Goal: Check status

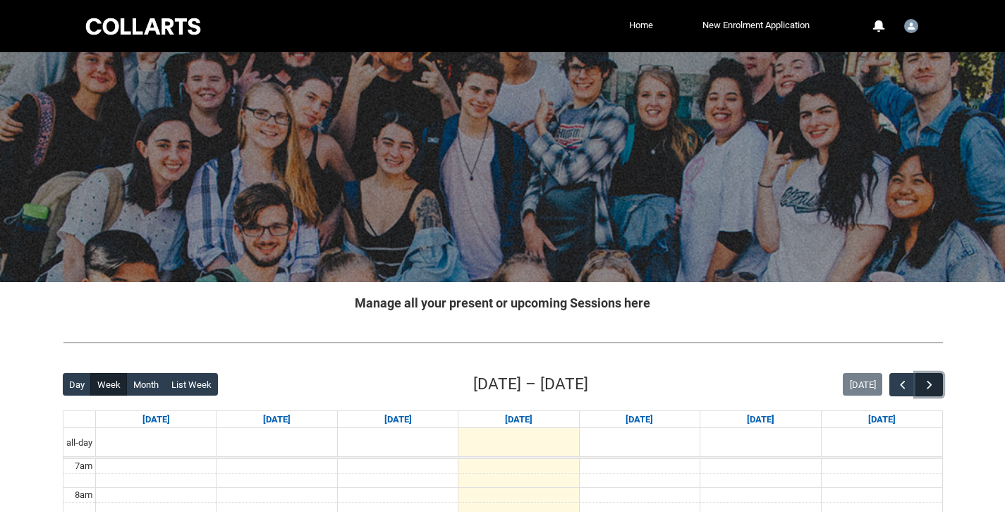
click at [931, 384] on span "button" at bounding box center [930, 385] width 14 height 14
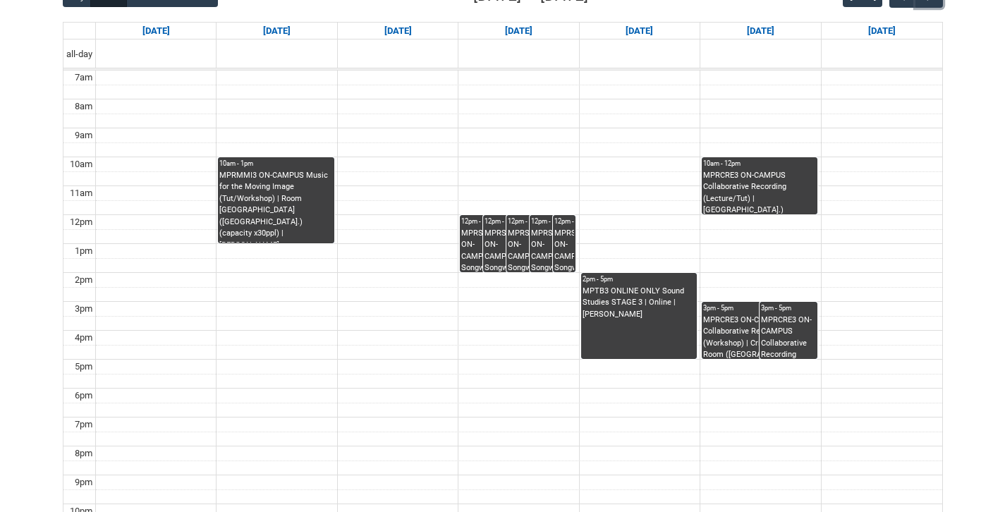
scroll to position [391, 0]
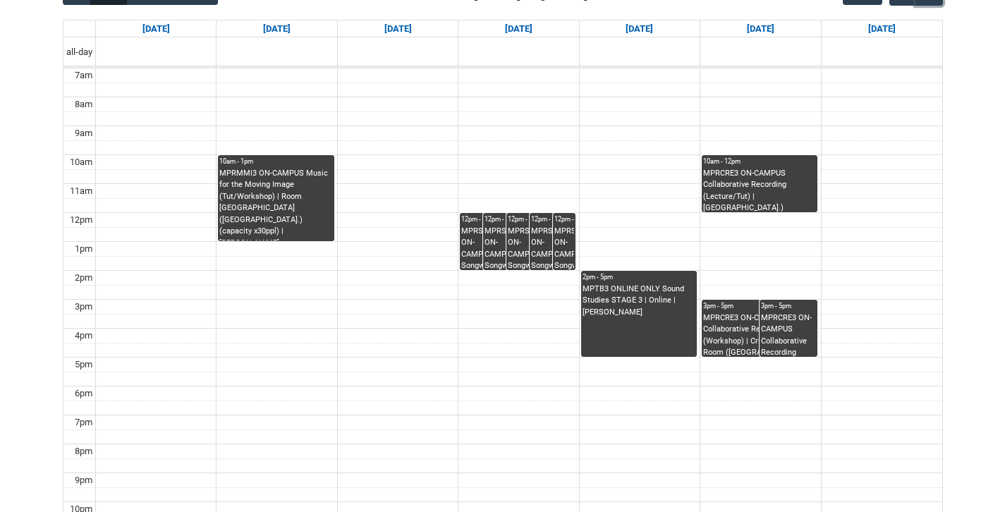
click at [476, 238] on div "MPRSPR3 ON-CAMPUS Songwriter Producer WED 12:00-2:00 | Ensemble Room 3 ([GEOGRA…" at bounding box center [483, 248] width 44 height 44
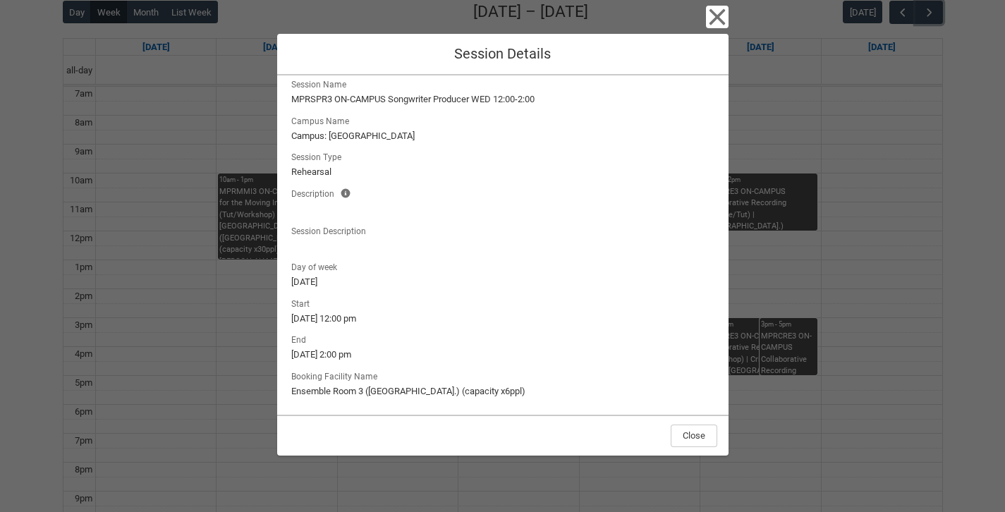
scroll to position [0, 0]
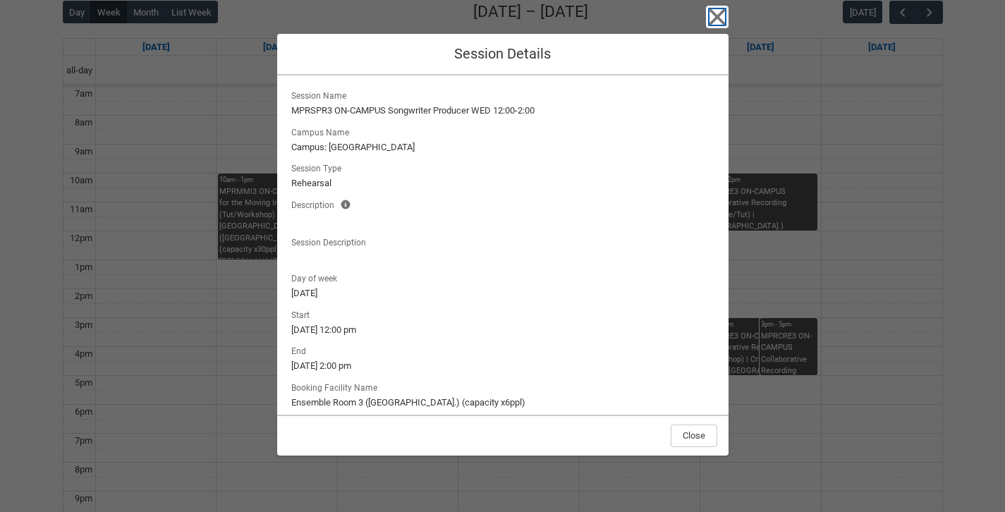
click at [720, 18] on icon "button" at bounding box center [717, 17] width 16 height 16
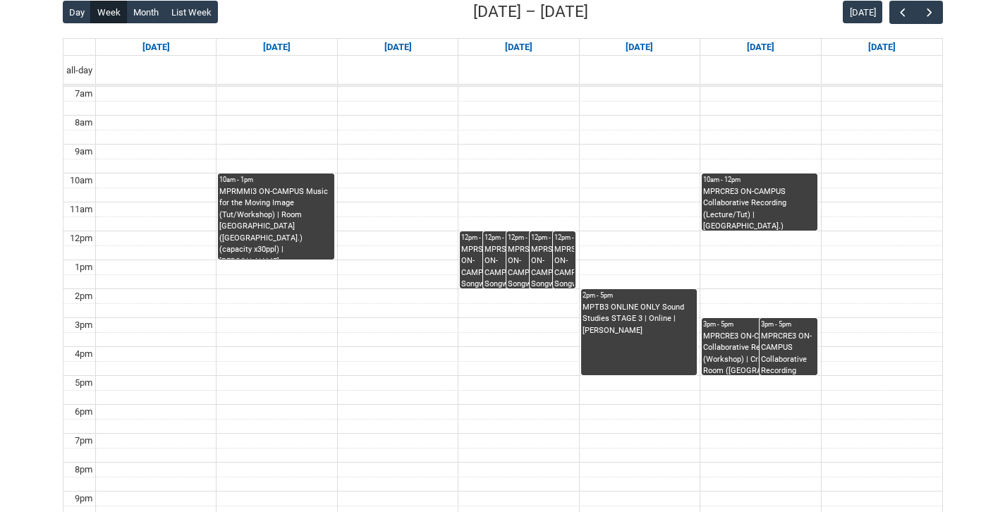
click at [475, 270] on div "MPRSPR3 ON-CAMPUS Songwriter Producer WED 12:00-2:00 | Ensemble Room 3 ([GEOGRA…" at bounding box center [483, 266] width 44 height 44
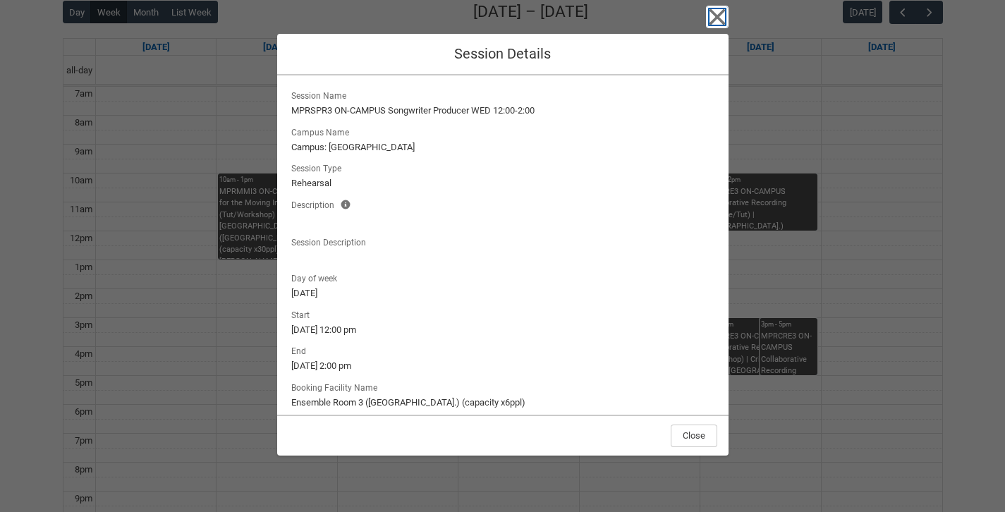
click at [720, 10] on icon "button" at bounding box center [717, 17] width 23 height 23
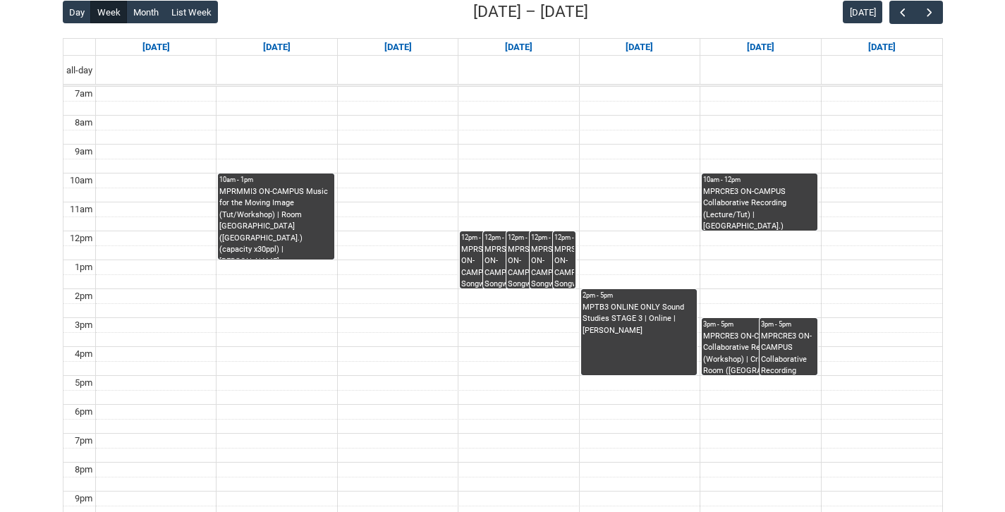
click at [481, 278] on div "MPRSPR3 ON-CAMPUS Songwriter Producer WED 12:00-2:00 | Ensemble Room 3 ([GEOGRA…" at bounding box center [483, 266] width 44 height 44
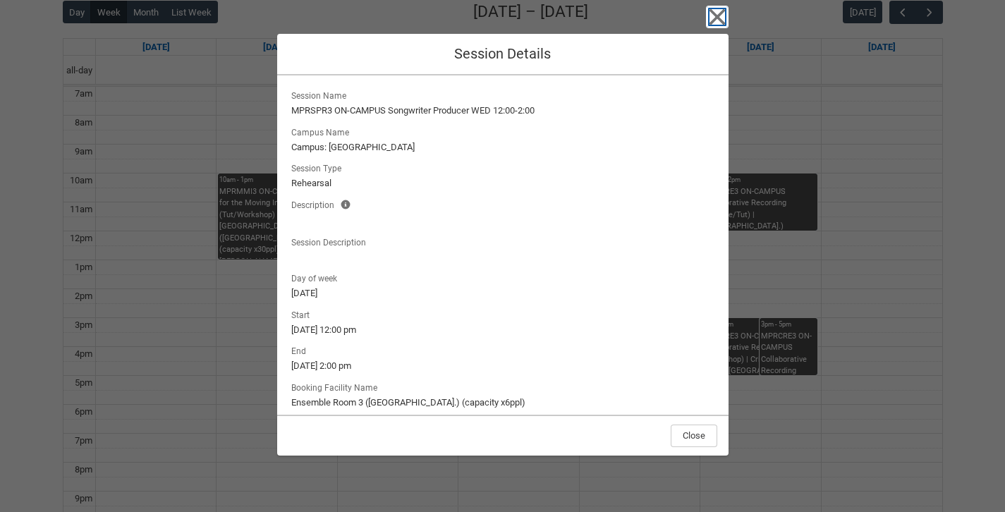
click at [723, 25] on icon "button" at bounding box center [717, 17] width 23 height 23
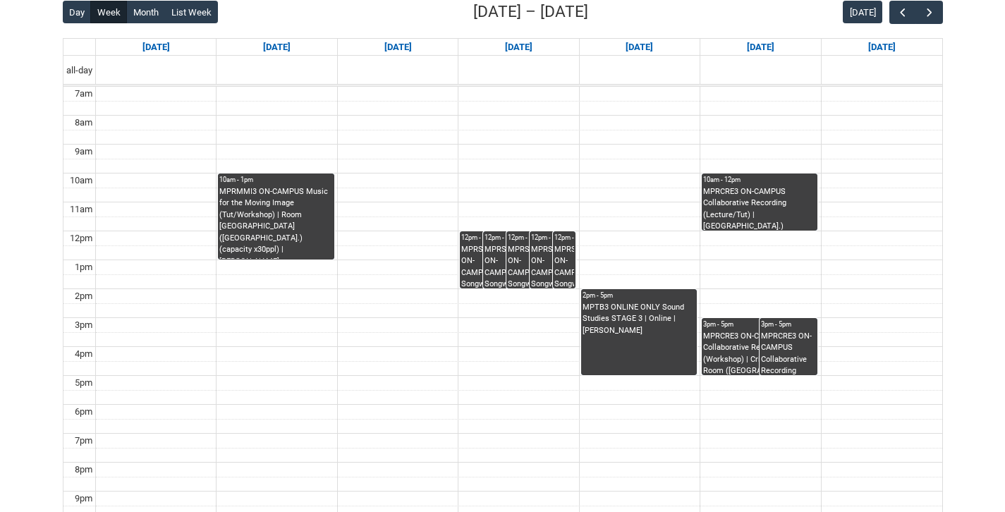
click at [480, 260] on div "MPRSPR3 ON-CAMPUS Songwriter Producer WED 12:00-2:00 | Ensemble Room 3 ([GEOGRA…" at bounding box center [483, 266] width 44 height 44
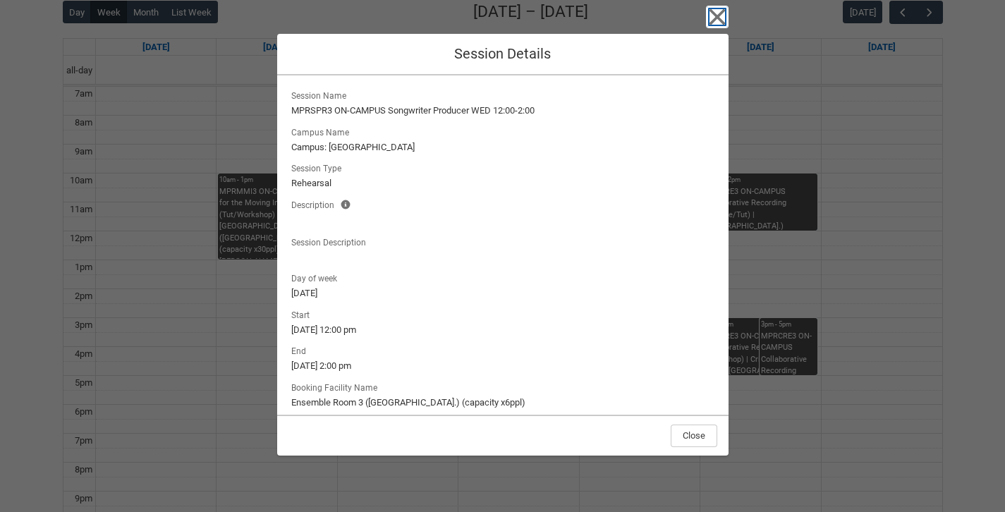
click at [721, 18] on icon "button" at bounding box center [717, 17] width 23 height 23
